Goal: Task Accomplishment & Management: Use online tool/utility

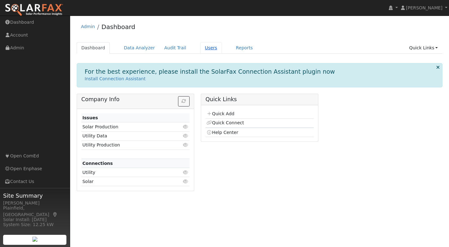
click at [200, 45] on link "Users" at bounding box center [211, 48] width 22 height 12
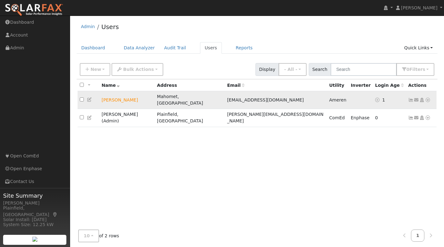
click at [382, 97] on span "1" at bounding box center [383, 99] width 3 height 5
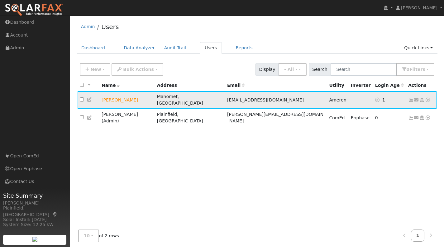
click at [428, 98] on icon at bounding box center [428, 100] width 6 height 4
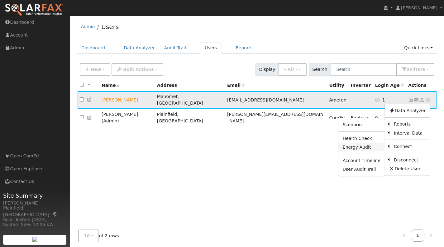
click at [368, 142] on link "Energy Audit" at bounding box center [362, 146] width 46 height 9
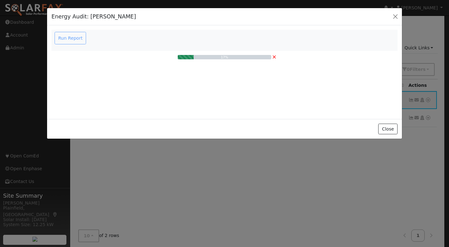
click at [75, 37] on div "Run Report" at bounding box center [71, 38] width 35 height 12
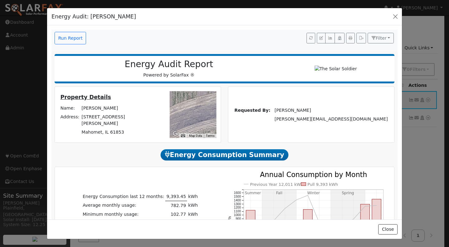
scroll to position [62, 0]
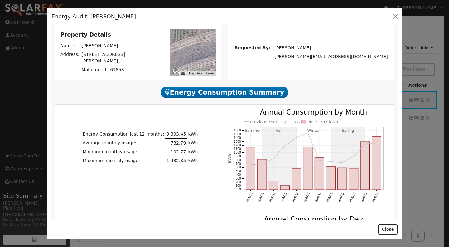
click at [194, 57] on div at bounding box center [193, 52] width 47 height 47
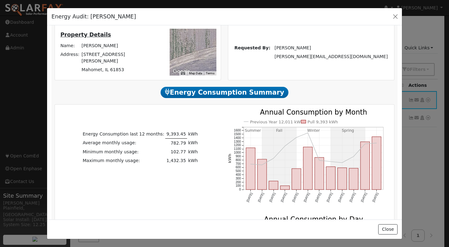
drag, startPoint x: 194, startPoint y: 57, endPoint x: 189, endPoint y: 69, distance: 12.7
click at [190, 71] on div at bounding box center [193, 52] width 47 height 47
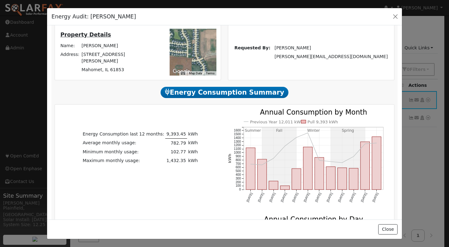
drag, startPoint x: 192, startPoint y: 54, endPoint x: 207, endPoint y: 57, distance: 15.3
click at [207, 57] on div at bounding box center [193, 52] width 47 height 47
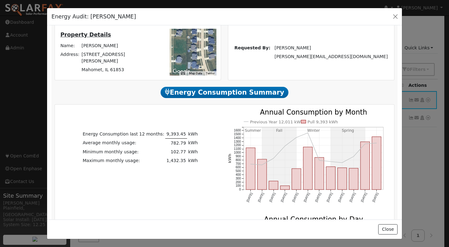
drag, startPoint x: 192, startPoint y: 54, endPoint x: 201, endPoint y: 51, distance: 9.7
click at [201, 51] on div at bounding box center [193, 52] width 47 height 47
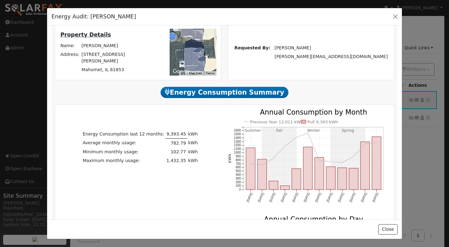
drag, startPoint x: 188, startPoint y: 54, endPoint x: 202, endPoint y: 36, distance: 22.4
click at [202, 36] on div at bounding box center [193, 52] width 47 height 47
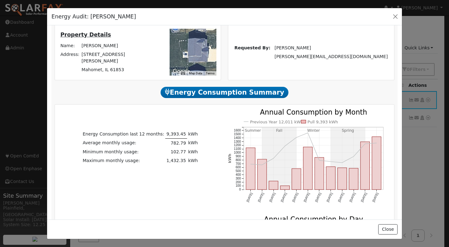
drag, startPoint x: 189, startPoint y: 49, endPoint x: 192, endPoint y: 42, distance: 7.9
click at [192, 42] on div at bounding box center [193, 52] width 47 height 47
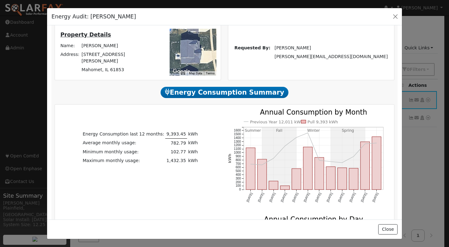
drag, startPoint x: 201, startPoint y: 51, endPoint x: 193, endPoint y: 51, distance: 8.1
click at [193, 51] on div at bounding box center [193, 52] width 47 height 47
click at [152, 58] on div "To navigate the map with touch gestures double-tap and hold your finger on the …" at bounding box center [186, 52] width 68 height 47
click at [190, 54] on div at bounding box center [193, 52] width 47 height 47
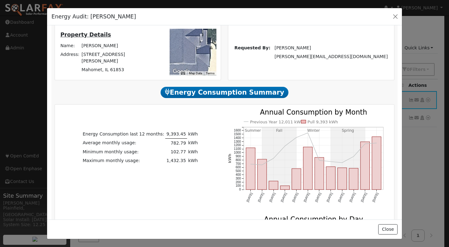
click at [190, 54] on div at bounding box center [193, 52] width 47 height 47
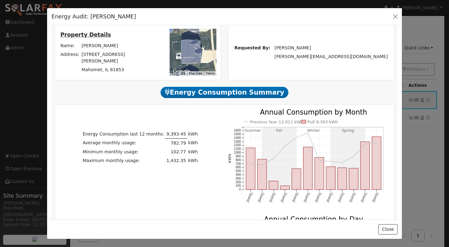
click at [191, 54] on div at bounding box center [193, 52] width 47 height 47
click at [160, 55] on div "To navigate the map with touch gestures double-tap and hold your finger on the …" at bounding box center [186, 52] width 68 height 47
click at [229, 52] on div "Requested By: Eric Williams Jr williams@thesolarsoldier.net" at bounding box center [311, 51] width 164 height 17
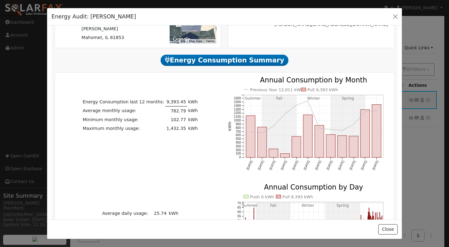
scroll to position [0, 0]
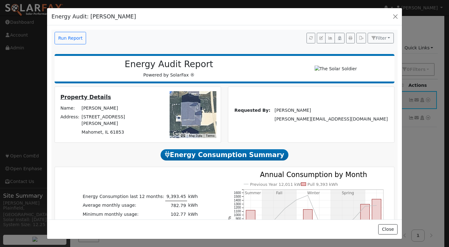
drag, startPoint x: 229, startPoint y: 57, endPoint x: 219, endPoint y: -21, distance: 78.3
click at [348, 39] on button "button" at bounding box center [350, 38] width 9 height 11
click at [378, 38] on span "Filter" at bounding box center [381, 38] width 11 height 5
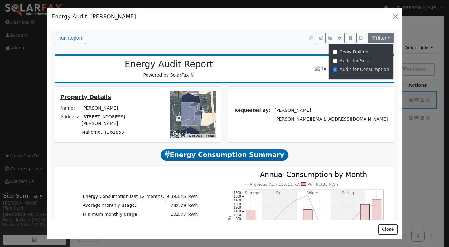
click at [391, 45] on nav "Run Report Filter Show Dollars Audit for Solar Audit for Consumption" at bounding box center [224, 40] width 346 height 21
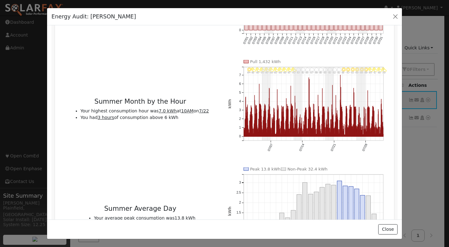
scroll to position [343, 0]
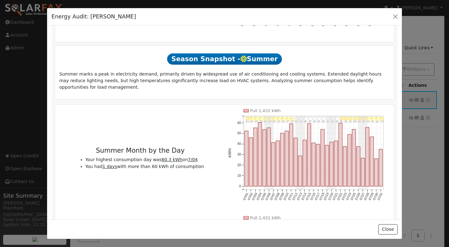
click at [250, 59] on span "Season Snapshot - Summer" at bounding box center [224, 58] width 115 height 11
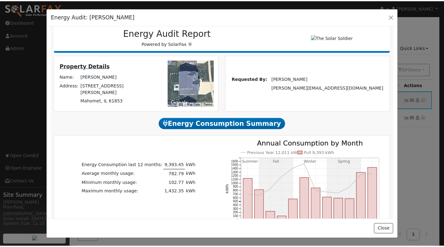
scroll to position [0, 0]
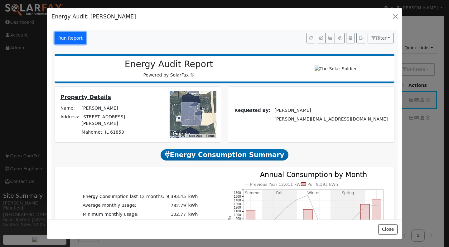
click at [71, 39] on button "Run Report" at bounding box center [70, 38] width 31 height 12
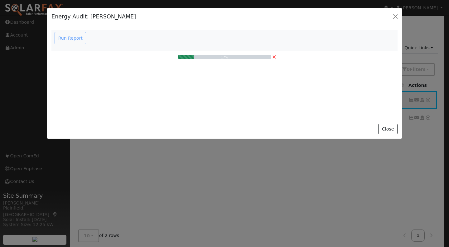
click at [275, 58] on span "×" at bounding box center [274, 56] width 5 height 7
click at [395, 129] on button "Close" at bounding box center [387, 128] width 19 height 11
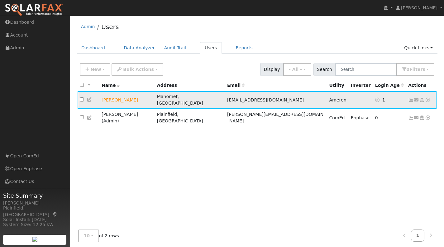
click at [428, 98] on icon at bounding box center [428, 100] width 6 height 4
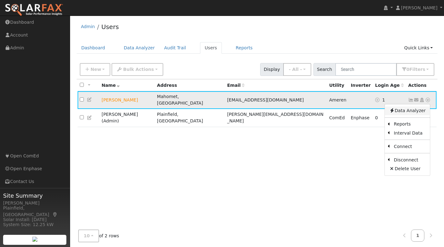
click at [417, 107] on link "Data Analyzer" at bounding box center [407, 110] width 45 height 9
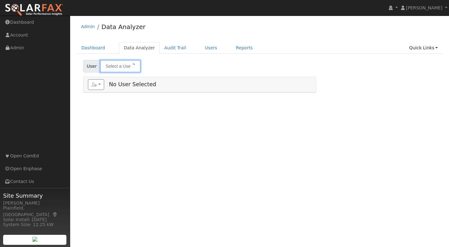
type input "[PERSON_NAME]"
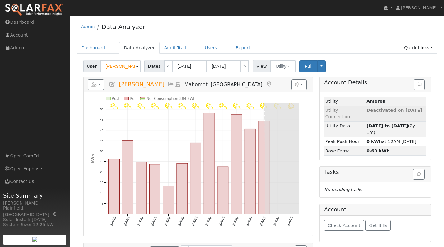
click at [406, 111] on span "Deactivated on [DATE]" at bounding box center [395, 110] width 56 height 5
click at [403, 123] on strong "[DATE] to [DATE]" at bounding box center [387, 125] width 41 height 5
type input "[DATE]"
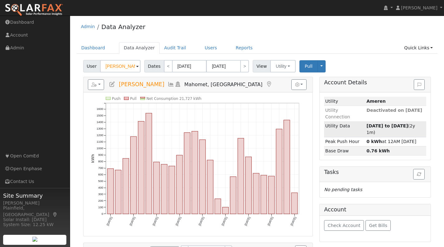
click at [400, 123] on strong "[DATE] to [DATE]" at bounding box center [387, 125] width 41 height 5
click at [97, 84] on button "button" at bounding box center [96, 84] width 17 height 11
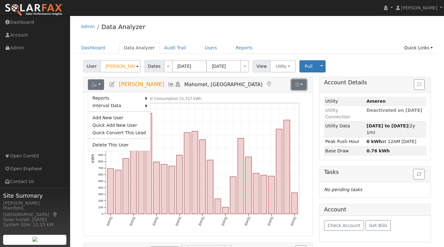
click at [302, 84] on button "button" at bounding box center [298, 84] width 15 height 11
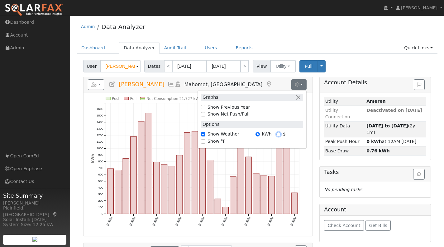
click at [277, 133] on input "$" at bounding box center [279, 134] width 4 height 4
radio input "true"
radio input "false"
click at [203, 106] on input "Show Previous Year" at bounding box center [203, 107] width 4 height 4
checkbox input "true"
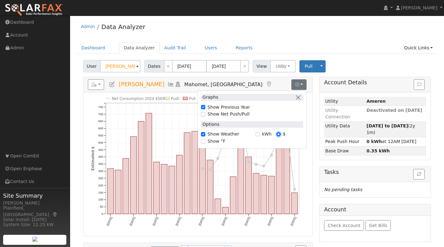
click at [277, 133] on input "$" at bounding box center [279, 134] width 4 height 4
click at [260, 133] on div "Reports Scenario Health Check Energy Audit Account Timeline User Audit Trail In…" at bounding box center [198, 156] width 230 height 159
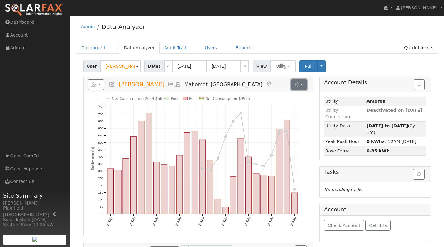
click at [300, 87] on button "button" at bounding box center [298, 84] width 15 height 11
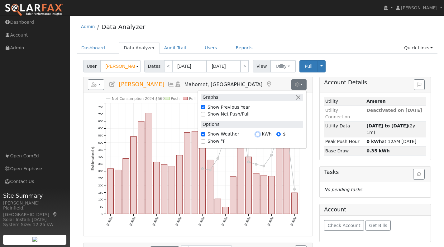
click at [258, 132] on input "kWh" at bounding box center [258, 134] width 4 height 4
radio input "true"
radio input "false"
click at [202, 140] on input "Show °F" at bounding box center [203, 141] width 4 height 4
checkbox input "true"
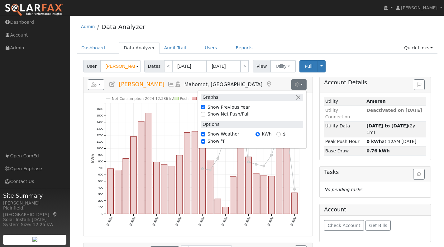
click at [204, 132] on div "Reports Scenario Health Check Energy Audit Account Timeline User Audit Trail In…" at bounding box center [198, 156] width 230 height 159
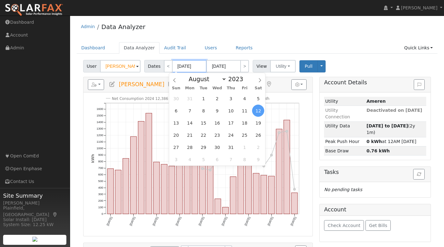
click at [187, 67] on input "08/12/2023" at bounding box center [189, 66] width 34 height 12
drag, startPoint x: 197, startPoint y: 66, endPoint x: 194, endPoint y: 67, distance: 3.4
click at [194, 67] on input "08/12/2023" at bounding box center [189, 66] width 34 height 12
type input "08/25/2024"
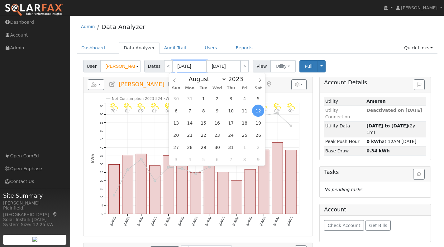
type input "08/12/2024"
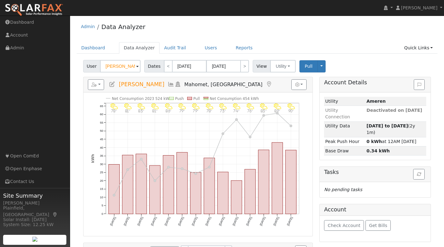
click at [235, 55] on div "Dashboard Data Analyzer Audit Trail Users Reports Quick Links Quick Add Quick C…" at bounding box center [257, 51] width 361 height 18
click at [305, 64] on span "Pull" at bounding box center [309, 66] width 8 height 5
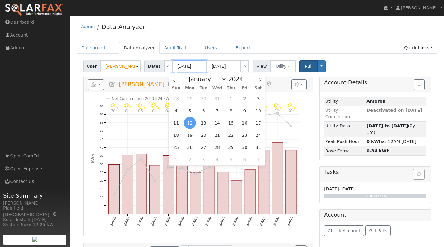
click at [180, 66] on input "08/12/2024" at bounding box center [189, 66] width 34 height 12
click at [178, 67] on input "08/12/2024" at bounding box center [189, 66] width 34 height 12
type input "0/12/2024"
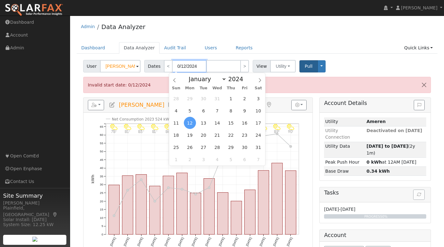
type input "07/12/2024"
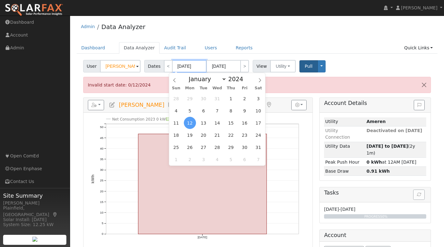
type input "07/12/2024"
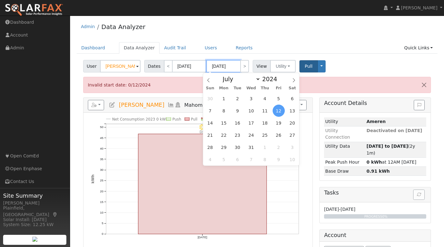
click at [214, 67] on input "07/12/2024" at bounding box center [223, 66] width 34 height 12
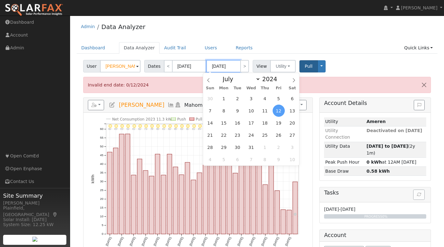
click at [232, 65] on input "08/12/2024" at bounding box center [223, 66] width 34 height 12
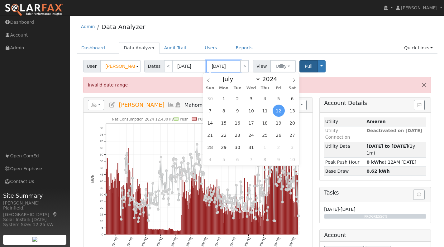
type input "[DATE]"
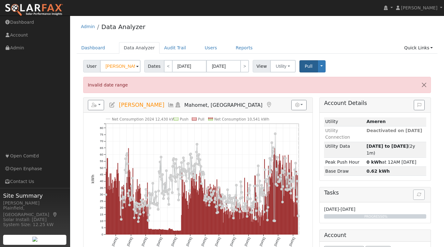
click at [244, 56] on div "Dashboard Data Analyzer Audit Trail Users Reports Quick Links Quick Add Quick C…" at bounding box center [257, 51] width 361 height 18
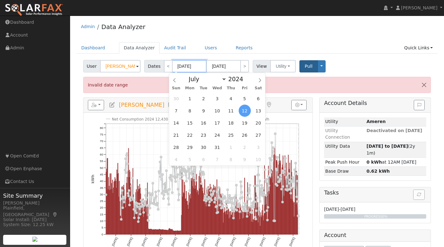
click at [178, 65] on input "07/12/2024" at bounding box center [189, 66] width 34 height 12
type input "0/12/2024"
type input "08/12/2024"
type input "2024"
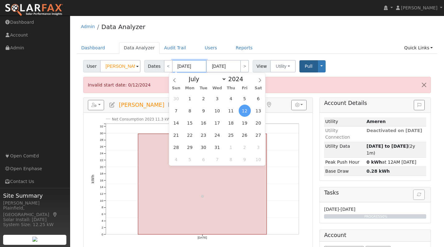
type input "08/12/2024"
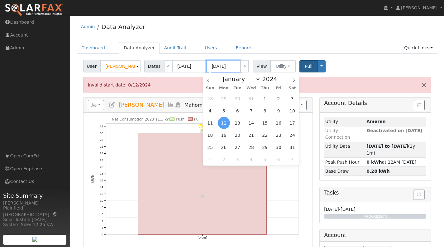
click at [232, 65] on input "08/12/2024" at bounding box center [223, 66] width 34 height 12
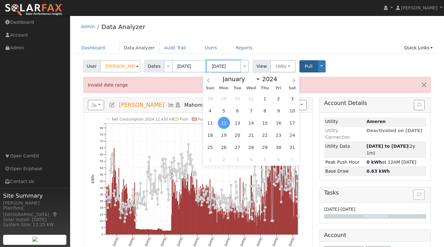
type input "08/12/2025"
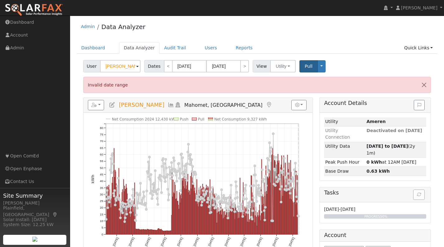
click at [251, 57] on div "Dashboard Data Analyzer Audit Trail Users Reports Quick Links Quick Add Quick C…" at bounding box center [257, 51] width 361 height 18
click at [423, 81] on button "Close" at bounding box center [424, 84] width 13 height 15
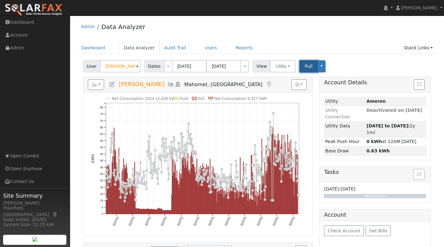
click at [305, 68] on span "Pull" at bounding box center [309, 66] width 8 height 5
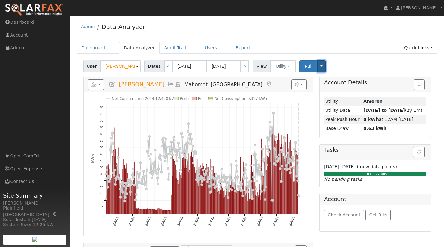
click at [318, 63] on button "Toggle Dropdown" at bounding box center [322, 66] width 8 height 12
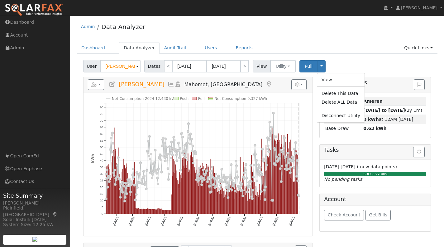
click at [333, 55] on div "Dashboard Data Analyzer Audit Trail Users Reports Quick Links Quick Add Quick C…" at bounding box center [257, 51] width 361 height 18
click at [200, 47] on link "Users" at bounding box center [211, 48] width 22 height 12
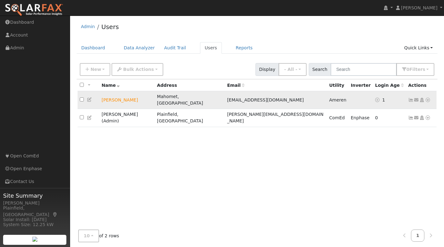
click at [427, 98] on icon at bounding box center [428, 100] width 6 height 4
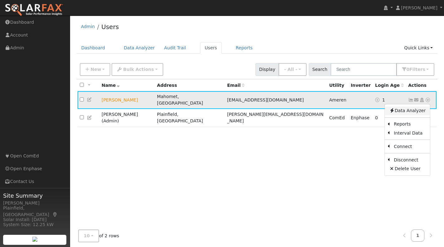
click at [401, 108] on link "Data Analyzer" at bounding box center [407, 110] width 45 height 9
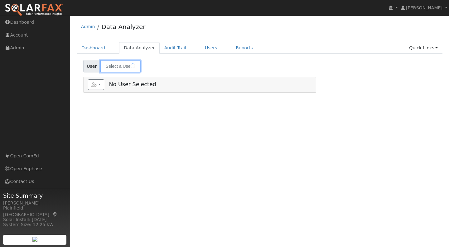
type input "[PERSON_NAME]"
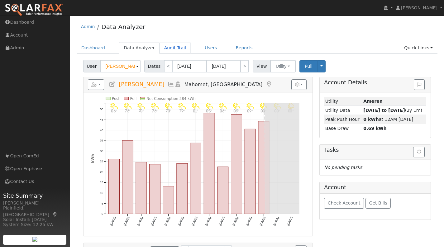
click at [177, 48] on link "Audit Trail" at bounding box center [175, 48] width 31 height 12
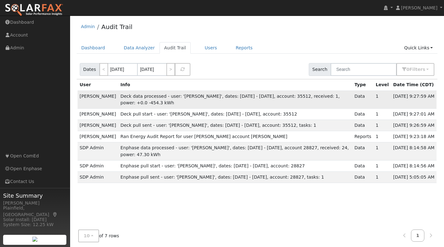
click at [317, 98] on span "Deck data processed - user: '[PERSON_NAME]', dates: [DATE] - [DATE], account: 3…" at bounding box center [230, 100] width 219 height 12
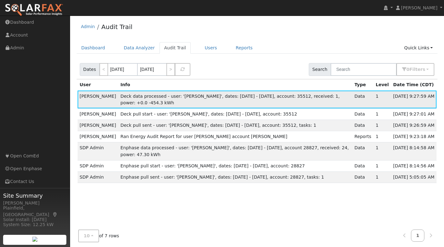
click at [317, 98] on span "Deck data processed - user: '[PERSON_NAME]', dates: [DATE] - [DATE], account: 3…" at bounding box center [230, 100] width 219 height 12
click at [200, 49] on link "Users" at bounding box center [211, 48] width 22 height 12
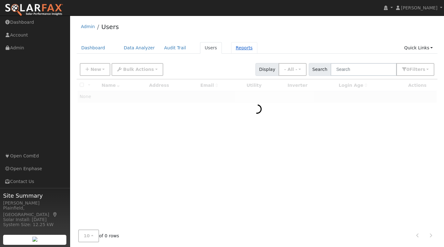
click at [232, 47] on link "Reports" at bounding box center [244, 48] width 26 height 12
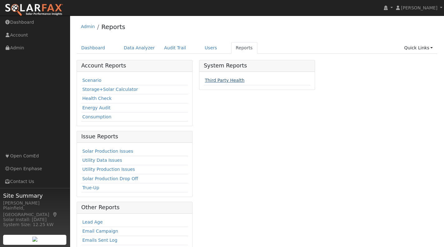
click at [219, 79] on link "Third Party Health" at bounding box center [225, 80] width 40 height 5
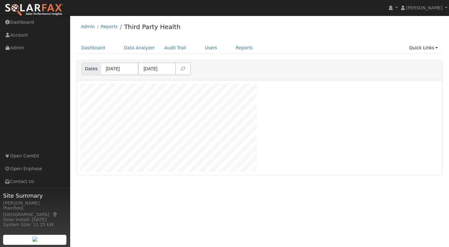
scroll to position [94, 365]
click at [231, 46] on link "Reports" at bounding box center [244, 48] width 26 height 12
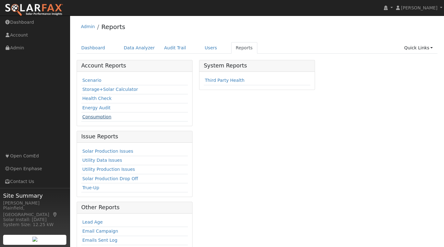
click at [102, 116] on link "Consumption" at bounding box center [96, 116] width 29 height 5
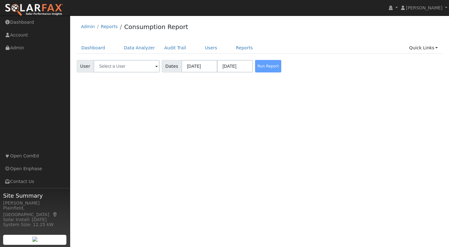
click at [155, 68] on span at bounding box center [156, 66] width 2 height 7
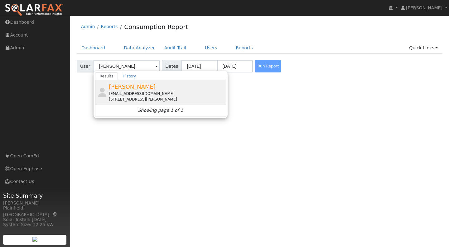
click at [129, 96] on div "[STREET_ADDRESS][PERSON_NAME]" at bounding box center [167, 99] width 116 height 6
type input "[PERSON_NAME]"
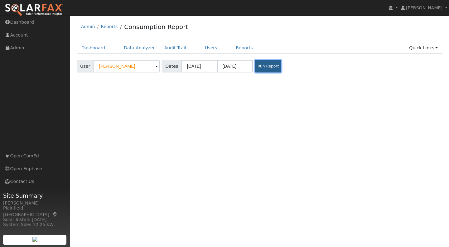
click at [257, 68] on button "Run Report" at bounding box center [268, 66] width 26 height 12
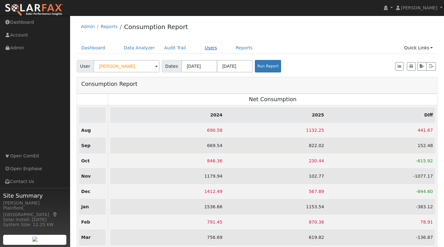
click at [202, 48] on link "Users" at bounding box center [211, 48] width 22 height 12
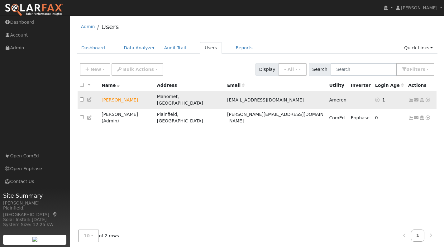
click at [427, 98] on icon at bounding box center [428, 100] width 6 height 4
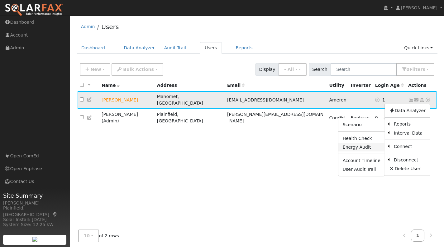
click at [365, 145] on link "Energy Audit" at bounding box center [362, 146] width 46 height 9
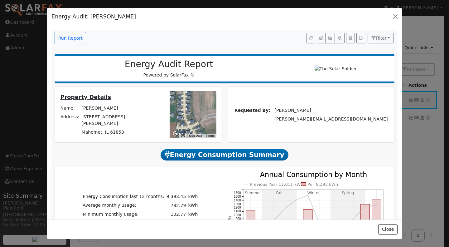
drag, startPoint x: 192, startPoint y: 114, endPoint x: 208, endPoint y: 118, distance: 16.3
click at [208, 118] on div at bounding box center [193, 114] width 47 height 47
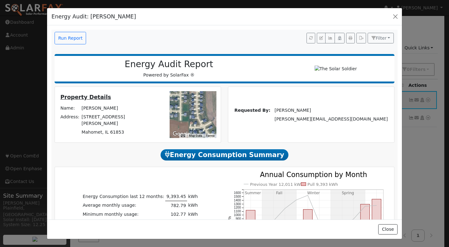
drag, startPoint x: 186, startPoint y: 113, endPoint x: 200, endPoint y: 113, distance: 13.4
click at [200, 113] on div at bounding box center [193, 114] width 47 height 47
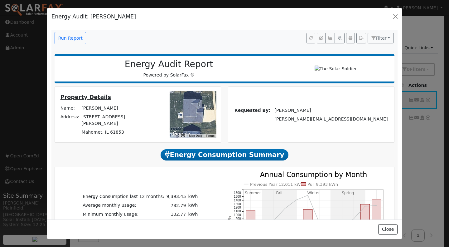
drag, startPoint x: 191, startPoint y: 114, endPoint x: 186, endPoint y: 103, distance: 12.2
click at [186, 102] on div at bounding box center [193, 114] width 47 height 47
click at [196, 111] on div at bounding box center [193, 114] width 47 height 47
click at [196, 110] on div at bounding box center [193, 114] width 47 height 47
click at [157, 142] on div "Property Details Name: [PERSON_NAME] Address: [STREET_ADDRESS][PERSON_NAME] To …" at bounding box center [138, 114] width 166 height 56
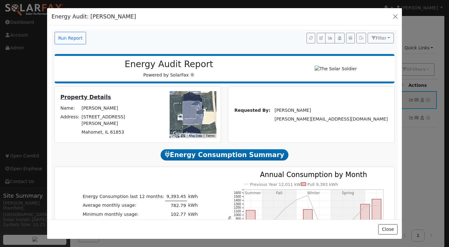
click at [202, 159] on span "Energy Consumption Summary" at bounding box center [225, 154] width 128 height 11
click at [359, 37] on icon "button" at bounding box center [361, 38] width 5 height 4
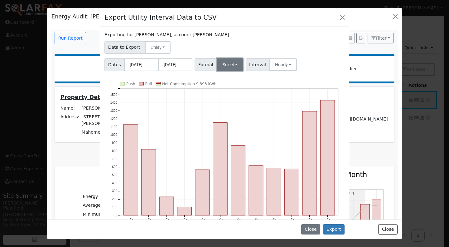
click at [238, 61] on button "Select" at bounding box center [230, 64] width 26 height 12
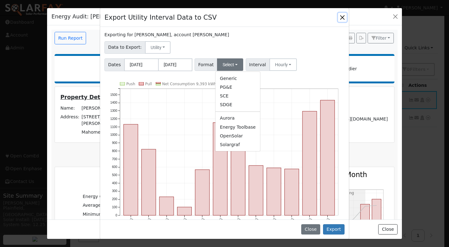
click at [343, 18] on button "Close" at bounding box center [342, 17] width 9 height 9
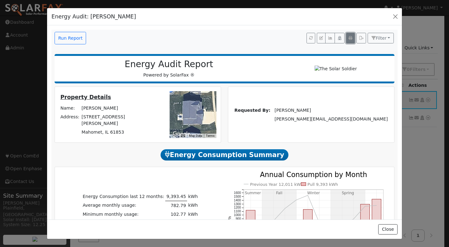
click at [349, 39] on icon "button" at bounding box center [351, 38] width 4 height 4
drag, startPoint x: 226, startPoint y: 140, endPoint x: 115, endPoint y: -33, distance: 206.1
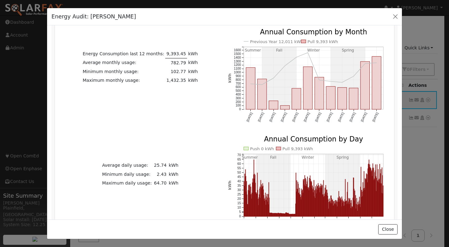
scroll to position [156, 0]
